Goal: Book appointment/travel/reservation

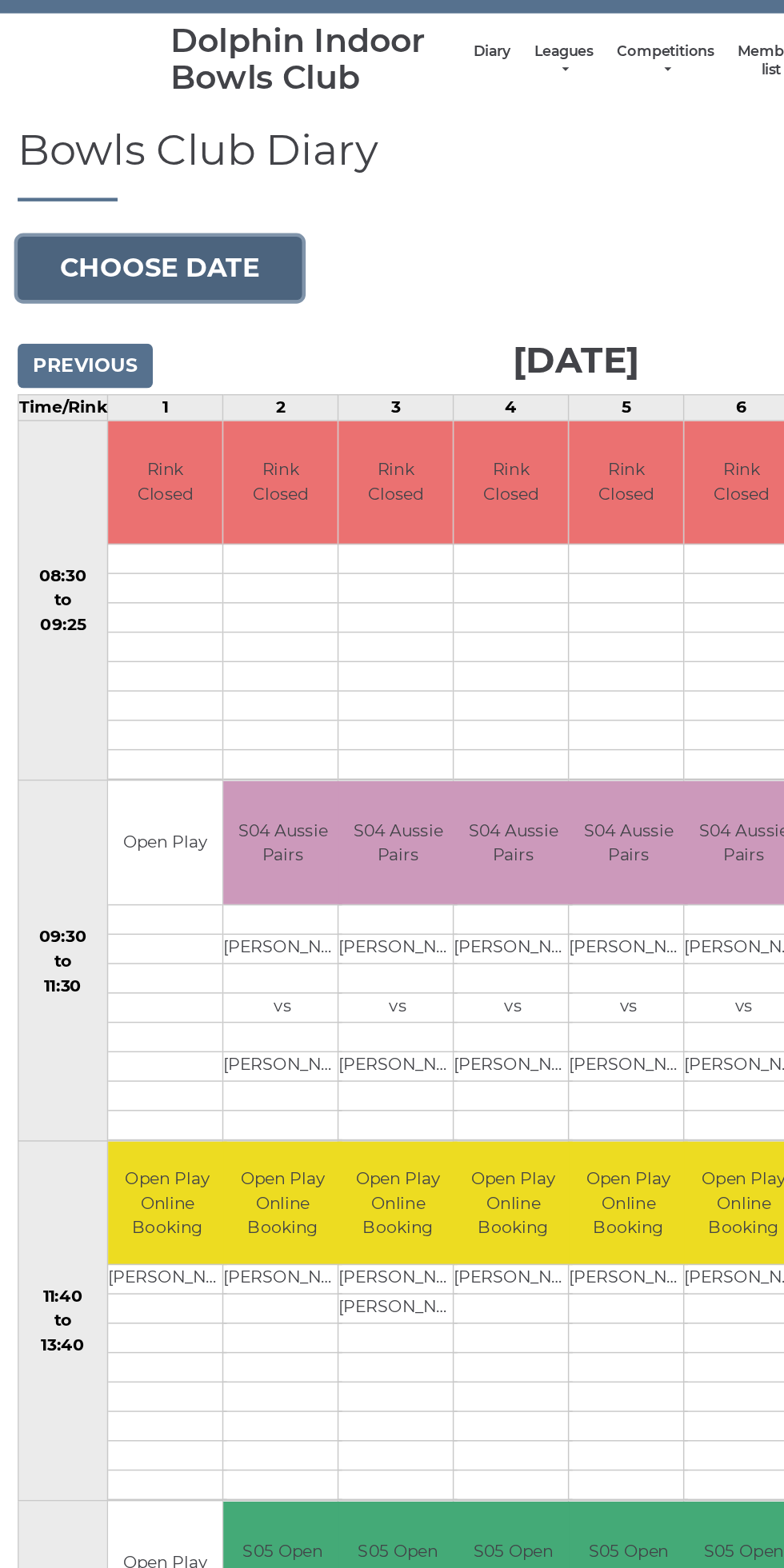
click at [143, 249] on button "Choose date" at bounding box center [109, 246] width 194 height 43
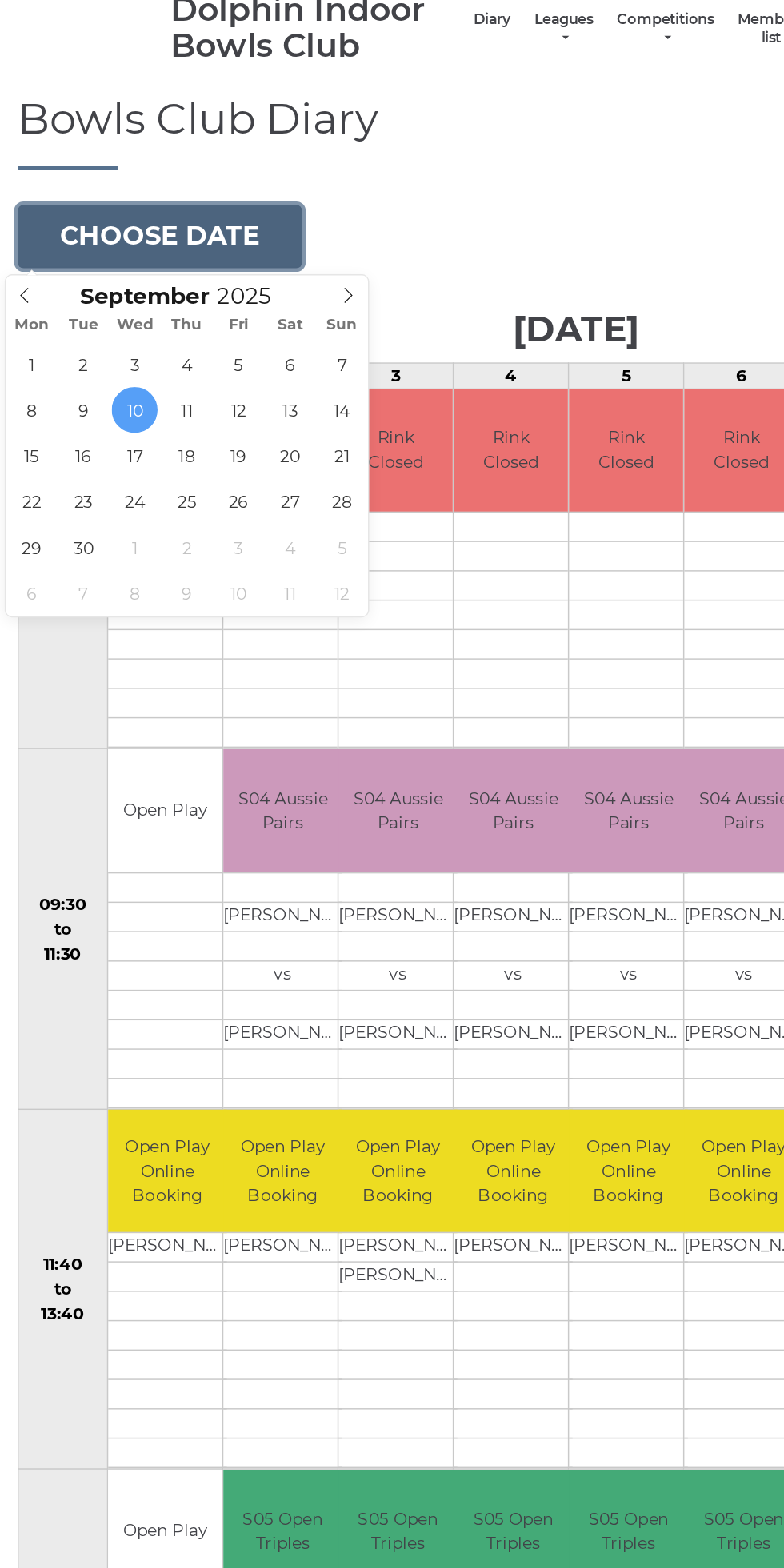
type input "[DATE]"
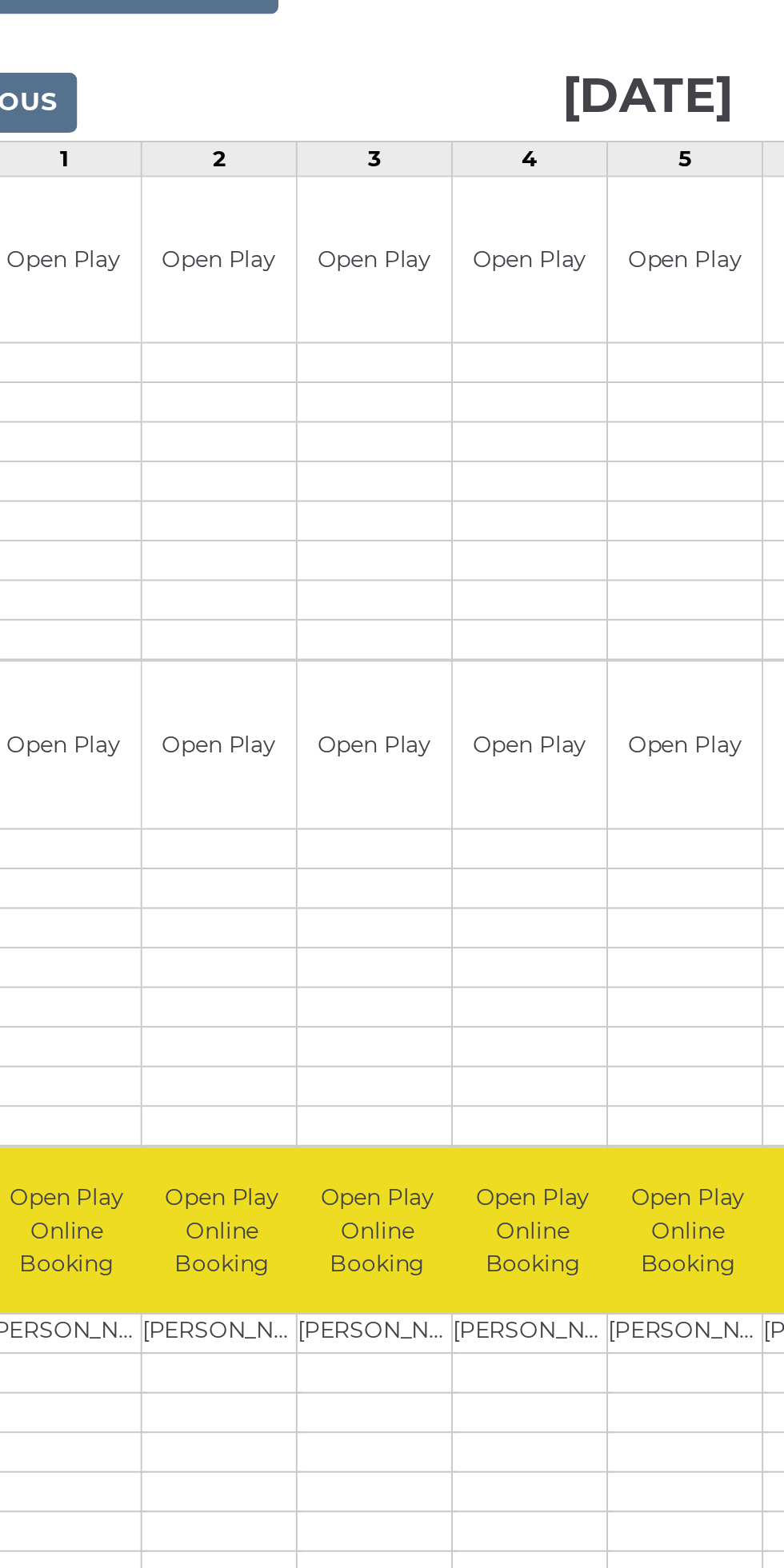
scroll to position [2, 0]
